Goal: Information Seeking & Learning: Learn about a topic

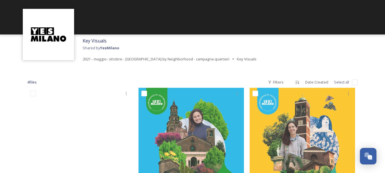
scroll to position [14, 0]
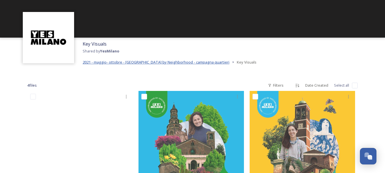
click at [110, 60] on span "2021 - maggio- ottobre - [GEOGRAPHIC_DATA] by Neighborhood - campagna quartieri" at bounding box center [156, 62] width 147 height 5
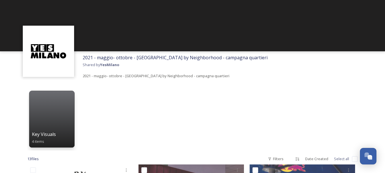
click at [100, 64] on span "Shared by YesMilano" at bounding box center [101, 64] width 37 height 5
click at [106, 59] on span "2021 - maggio- ottobre - [GEOGRAPHIC_DATA] by Neighborhood - campagna quartieri" at bounding box center [175, 57] width 185 height 6
click at [57, 43] on img at bounding box center [49, 51] width 46 height 46
click at [106, 63] on strong "YesMilano" at bounding box center [109, 64] width 19 height 5
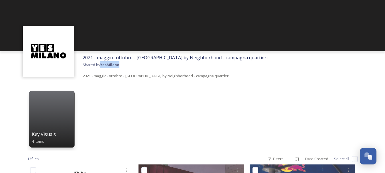
click at [109, 68] on div "2021 - maggio- ottobre - [GEOGRAPHIC_DATA] by Neighborhood - campagna quartieri…" at bounding box center [175, 66] width 191 height 31
